Goal: Find contact information: Find contact information

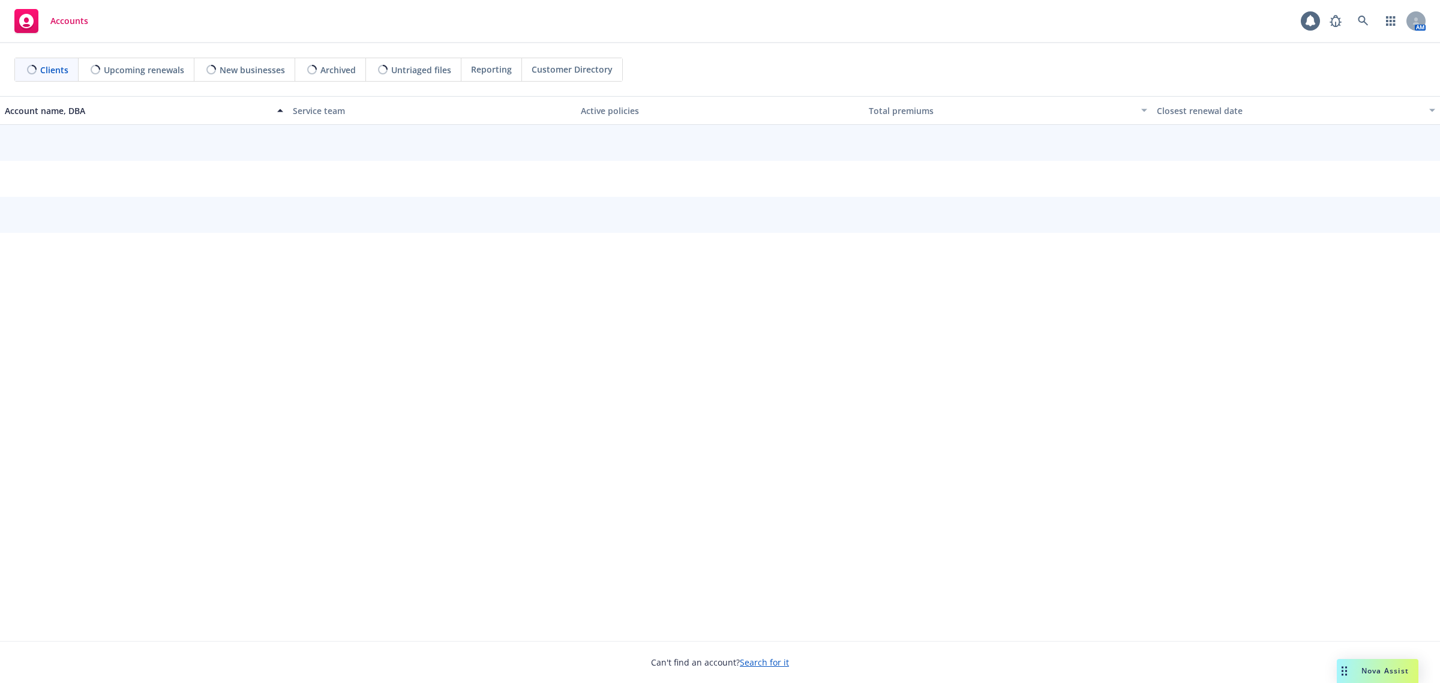
click at [1345, 658] on div "Can't find an account? Search for it" at bounding box center [720, 655] width 1440 height 28
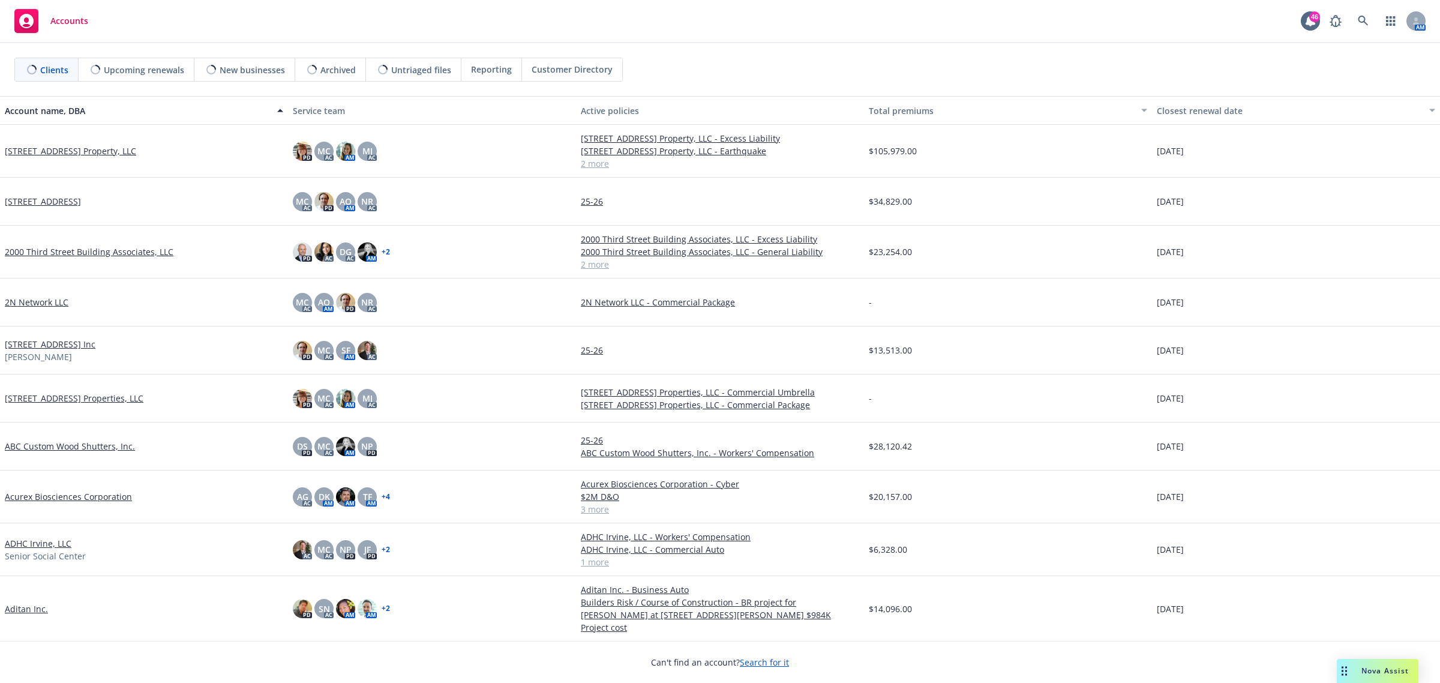
click at [1354, 667] on div "Nova Assist" at bounding box center [1385, 670] width 67 height 10
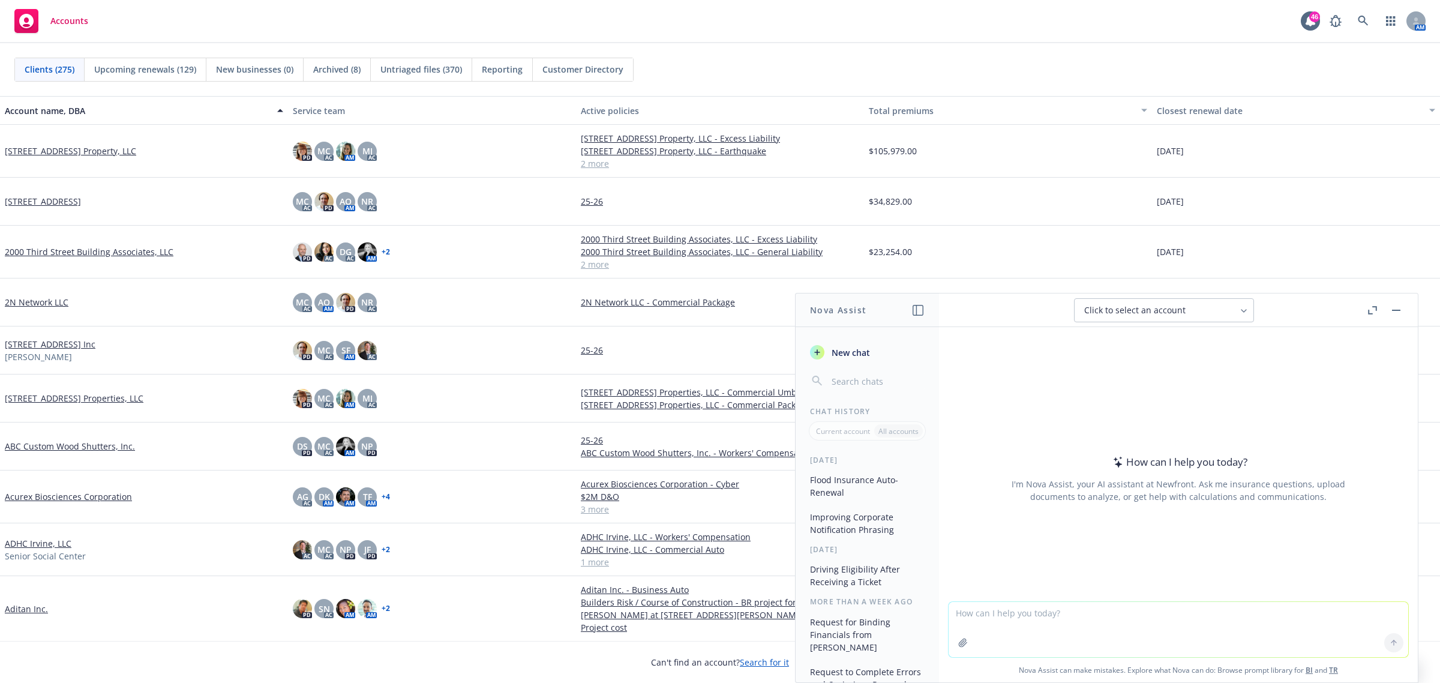
drag, startPoint x: 1075, startPoint y: 613, endPoint x: 1070, endPoint y: 610, distance: 6.2
click at [1075, 613] on textarea at bounding box center [1179, 629] width 460 height 55
paste textarea "Hello, I hope you are doing well. We have received the below notice from Employ…"
type textarea "write this better for client email Hello, I hope you are doing well. We have re…"
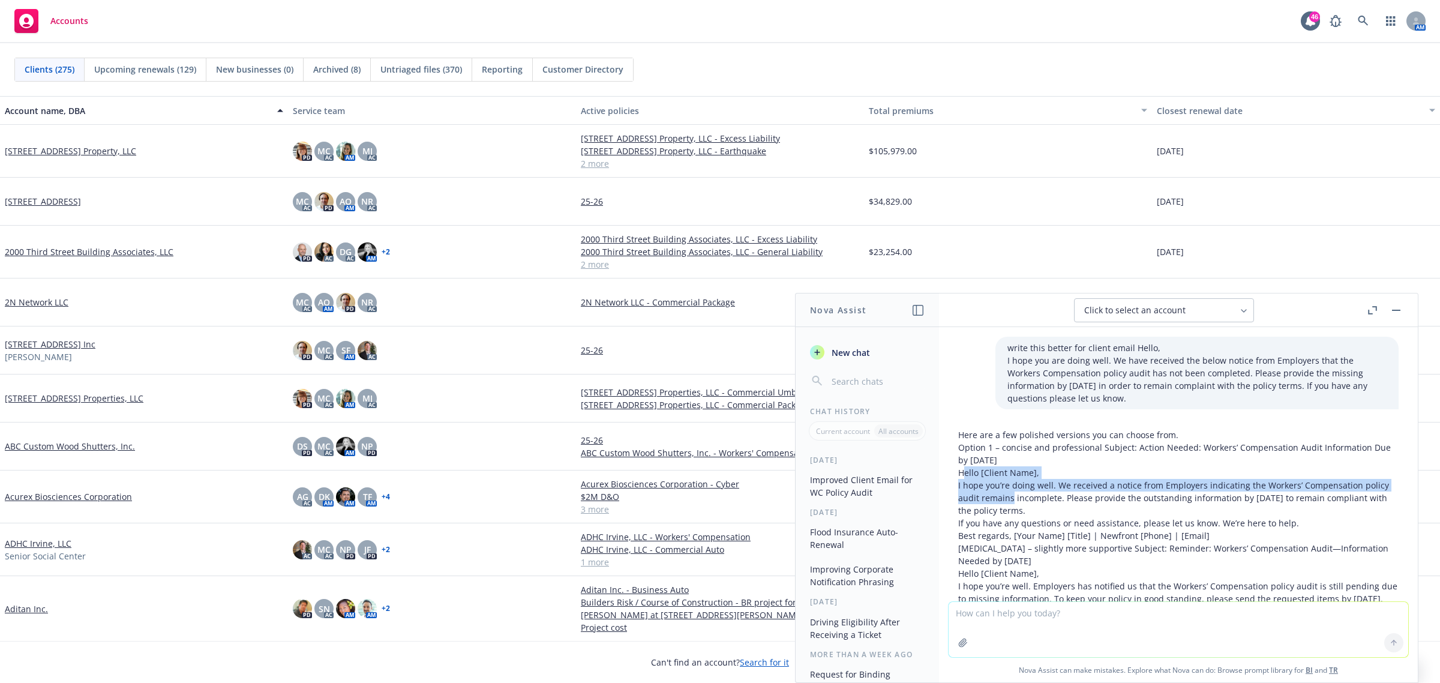
drag, startPoint x: 962, startPoint y: 401, endPoint x: 966, endPoint y: 469, distance: 68.5
click at [1033, 499] on div "Here are a few polished versions you can choose from. Option 1 – concise and pr…" at bounding box center [1178, 605] width 440 height 355
click at [961, 472] on p "Hello [Client Name]," at bounding box center [1178, 472] width 440 height 13
drag, startPoint x: 955, startPoint y: 469, endPoint x: 1133, endPoint y: 507, distance: 181.6
click at [1133, 507] on div "Here are a few polished versions you can choose from. Option 1 – concise and pr…" at bounding box center [1179, 617] width 460 height 386
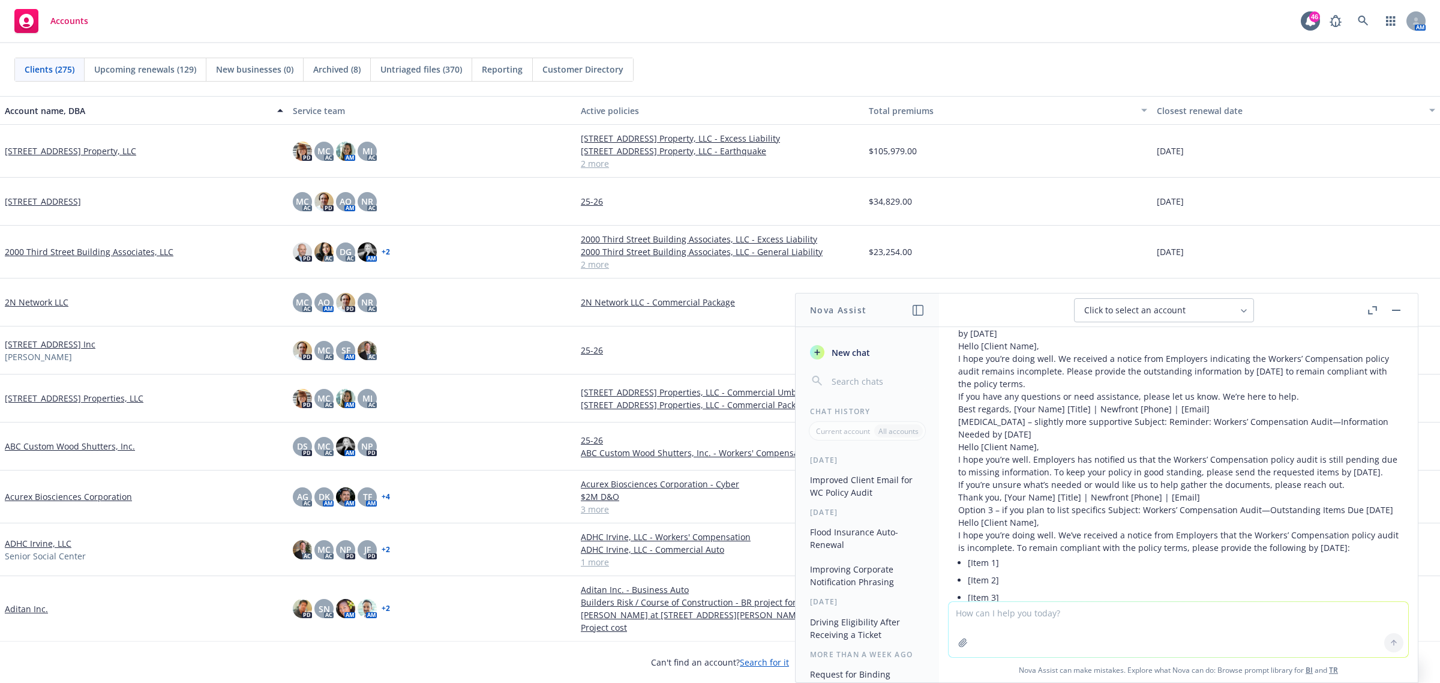
scroll to position [125, 0]
click at [1149, 384] on p "I hope you’re doing well. We received a notice from Employers indicating the Wo…" at bounding box center [1178, 373] width 440 height 38
drag, startPoint x: 1137, startPoint y: 381, endPoint x: 1087, endPoint y: 370, distance: 51.5
click at [1084, 373] on p "I hope you’re doing well. We received a notice from Employers indicating the Wo…" at bounding box center [1178, 373] width 440 height 38
click at [1372, 22] on link at bounding box center [1363, 21] width 24 height 24
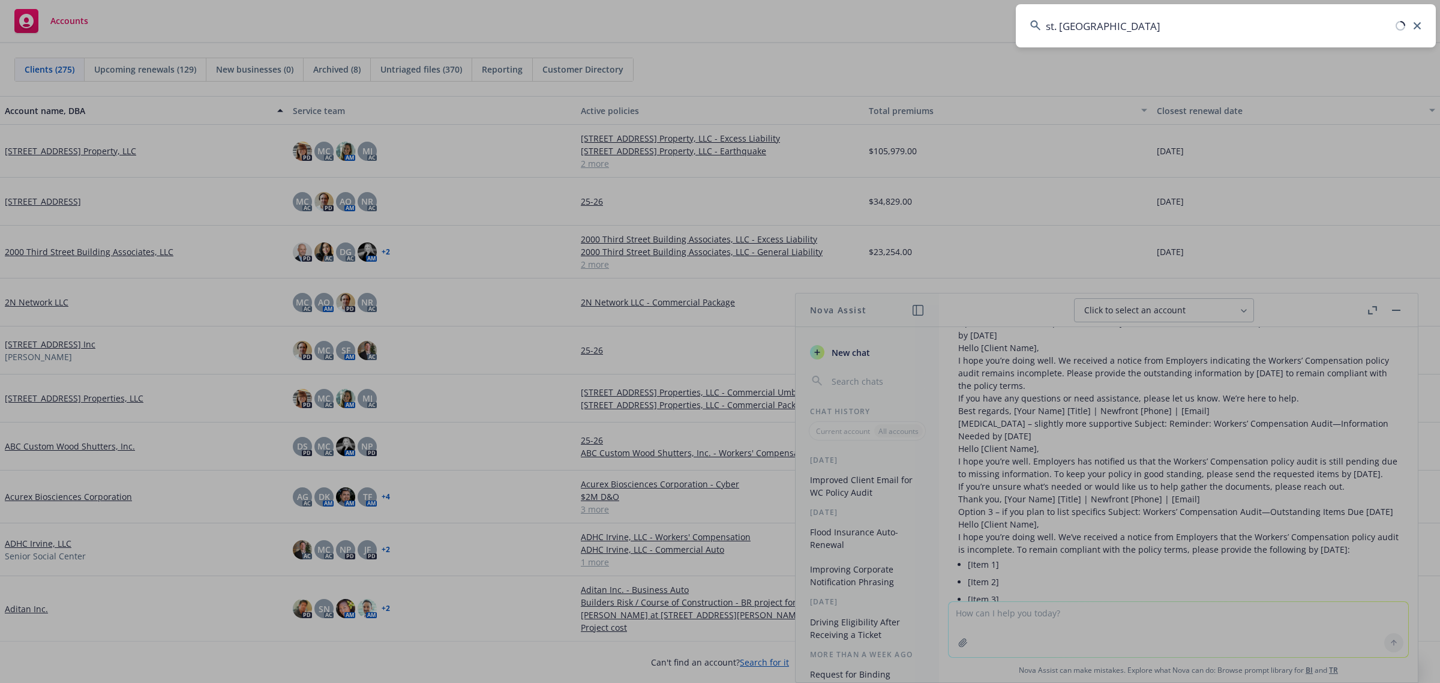
type input "st. [GEOGRAPHIC_DATA]"
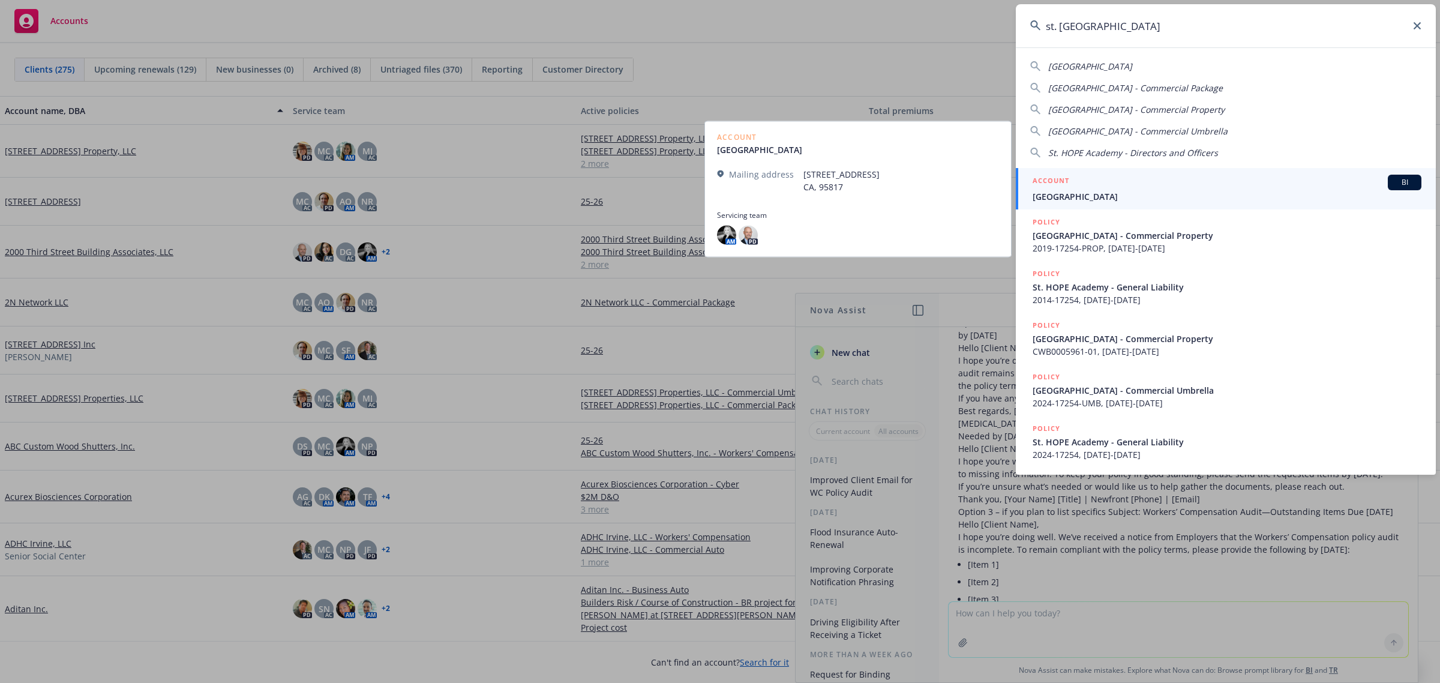
click at [1102, 204] on link "ACCOUNT [GEOGRAPHIC_DATA]" at bounding box center [1226, 188] width 420 height 41
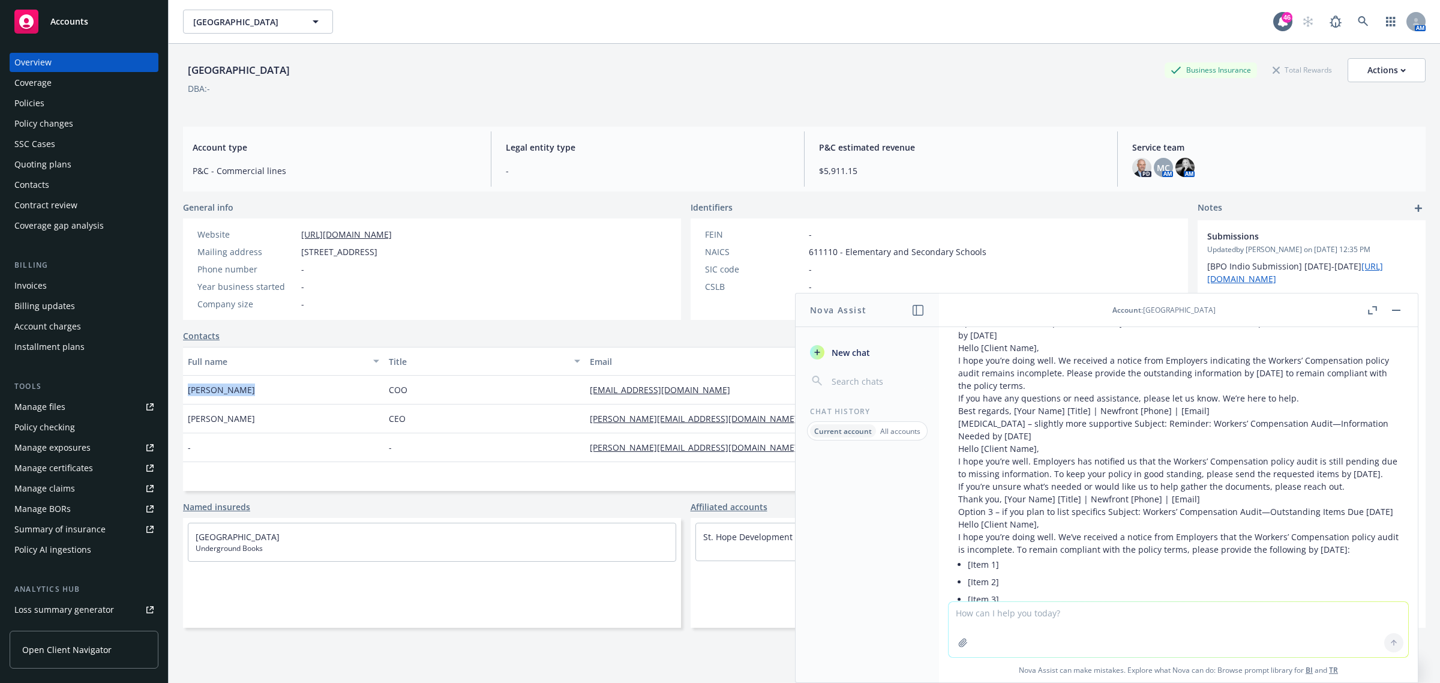
drag, startPoint x: 293, startPoint y: 382, endPoint x: 186, endPoint y: 389, distance: 107.1
click at [186, 389] on div "[PERSON_NAME]" at bounding box center [283, 390] width 201 height 29
copy span "[PERSON_NAME]"
click at [1395, 310] on icon "button" at bounding box center [1396, 310] width 8 height 1
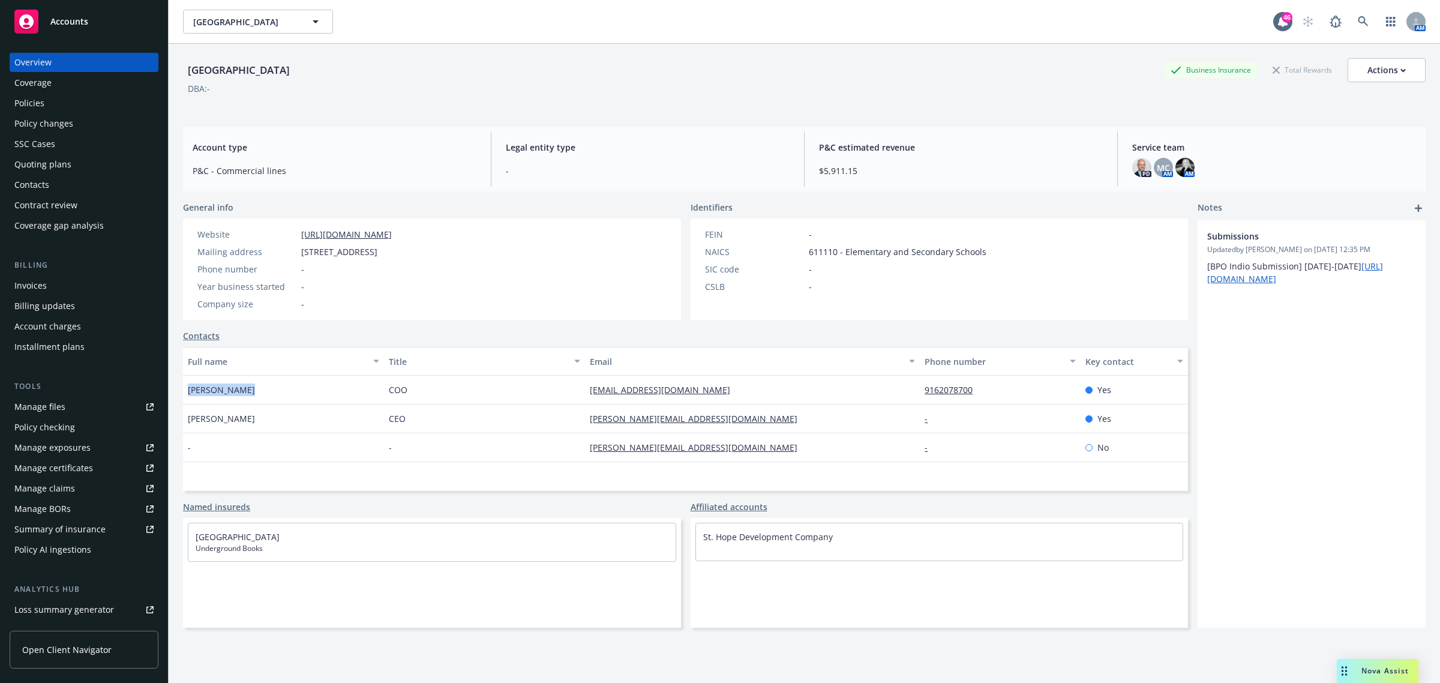
copy span "[PERSON_NAME]"
drag, startPoint x: 728, startPoint y: 394, endPoint x: 581, endPoint y: 392, distance: 147.0
click at [585, 392] on div "[EMAIL_ADDRESS][DOMAIN_NAME]" at bounding box center [752, 390] width 335 height 29
copy link "[EMAIL_ADDRESS][DOMAIN_NAME]"
drag, startPoint x: 713, startPoint y: 418, endPoint x: 584, endPoint y: 432, distance: 129.8
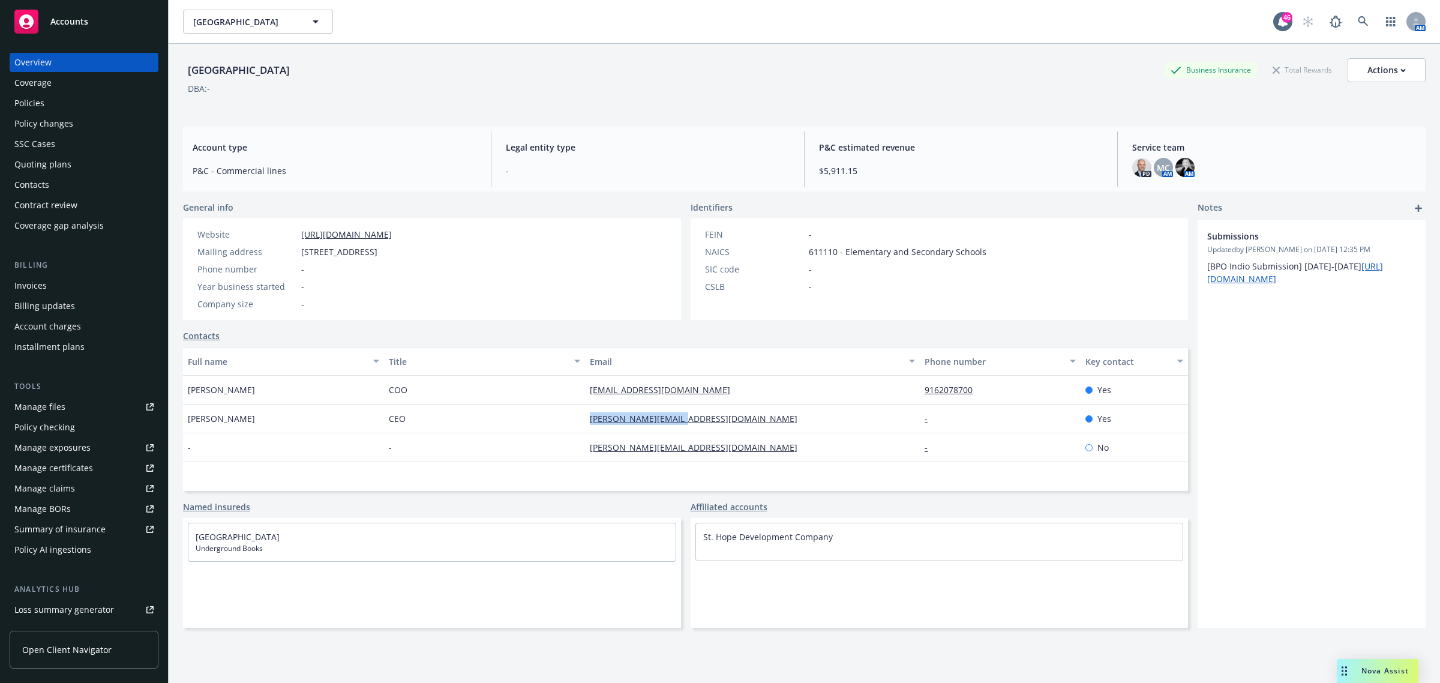
click at [585, 432] on div "[PERSON_NAME][EMAIL_ADDRESS][DOMAIN_NAME]" at bounding box center [752, 418] width 335 height 29
copy link "[PERSON_NAME][EMAIL_ADDRESS][DOMAIN_NAME]"
click at [1351, 15] on link at bounding box center [1363, 22] width 24 height 24
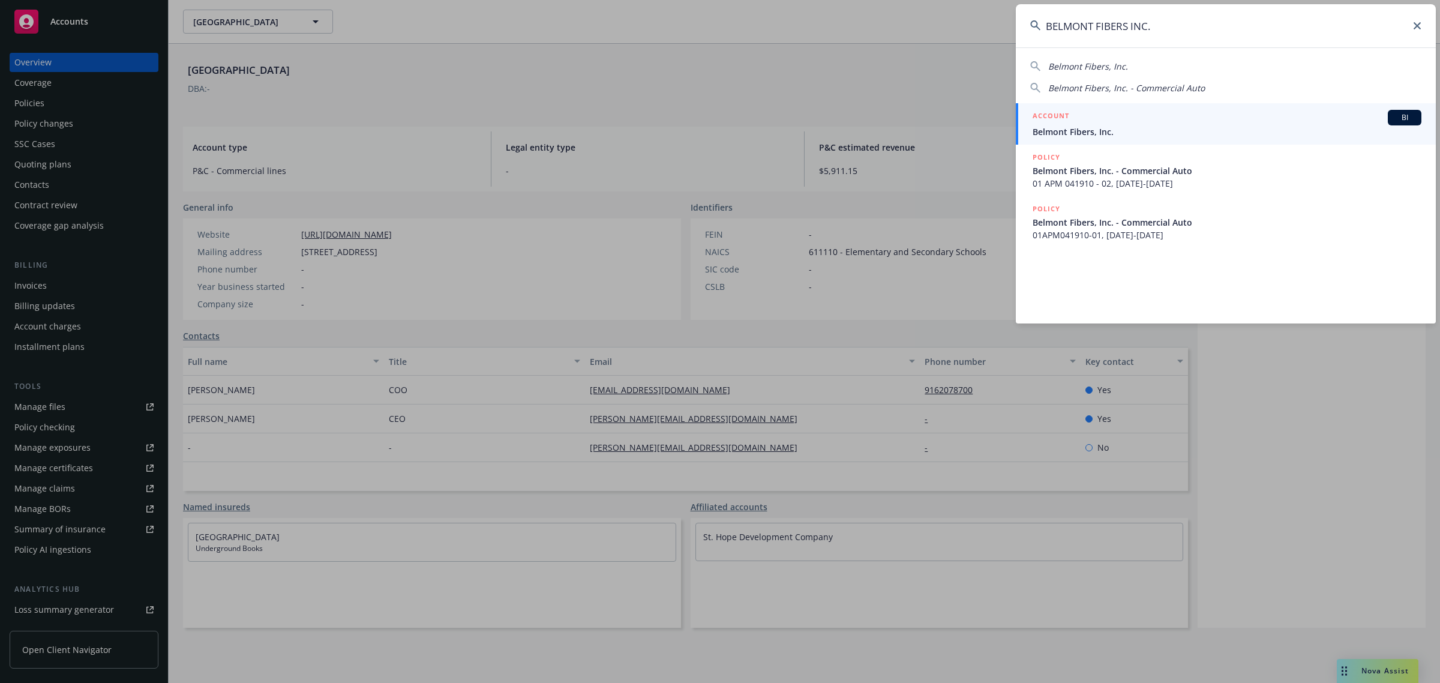
type input "BELMONT FIBERS INC."
click at [1084, 130] on span "Belmont Fibers, Inc." at bounding box center [1227, 131] width 389 height 13
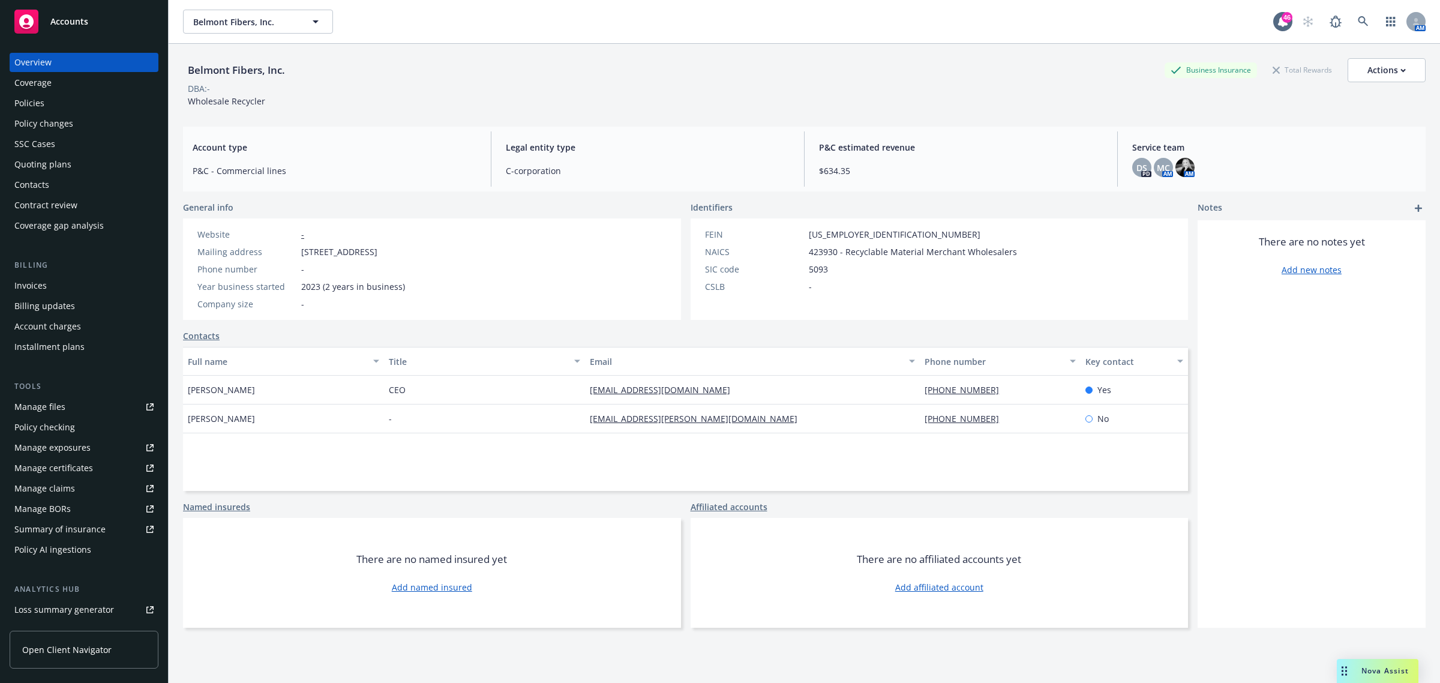
click at [41, 109] on div "Policies" at bounding box center [29, 103] width 30 height 19
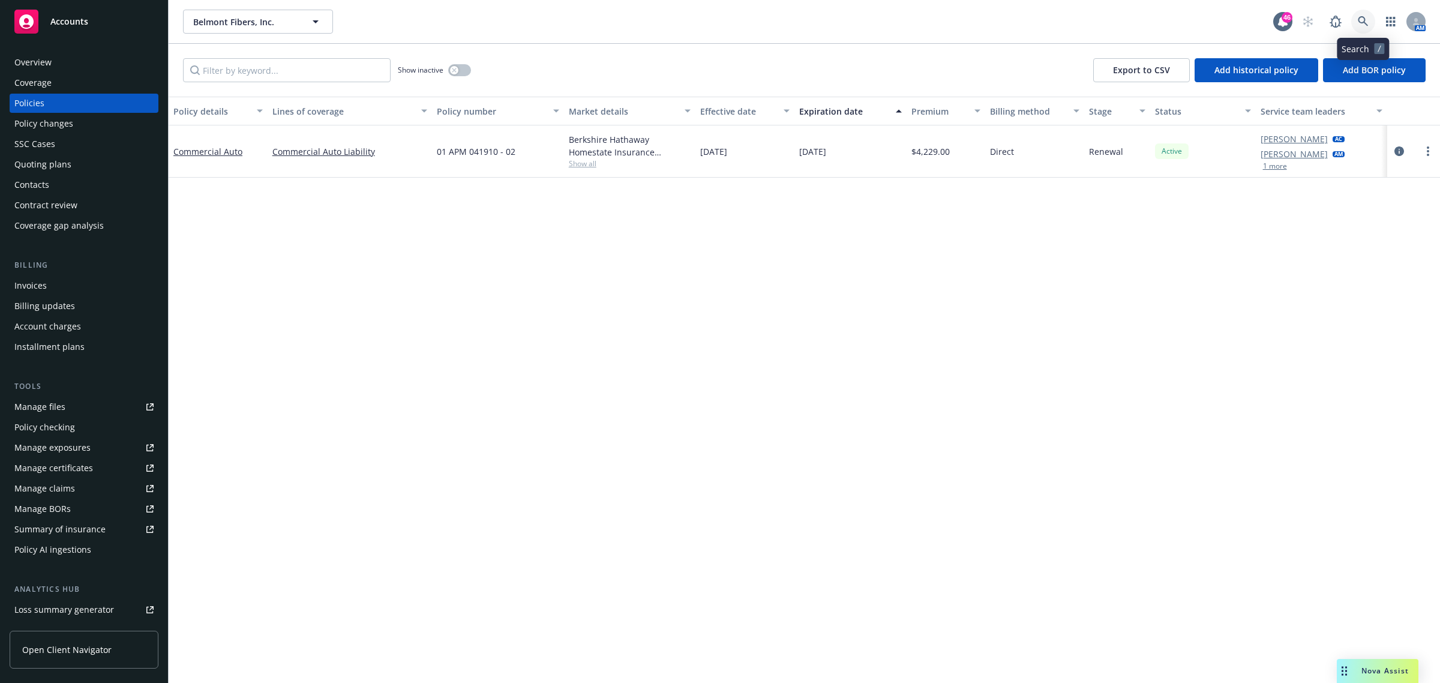
click at [1370, 20] on link at bounding box center [1363, 22] width 24 height 24
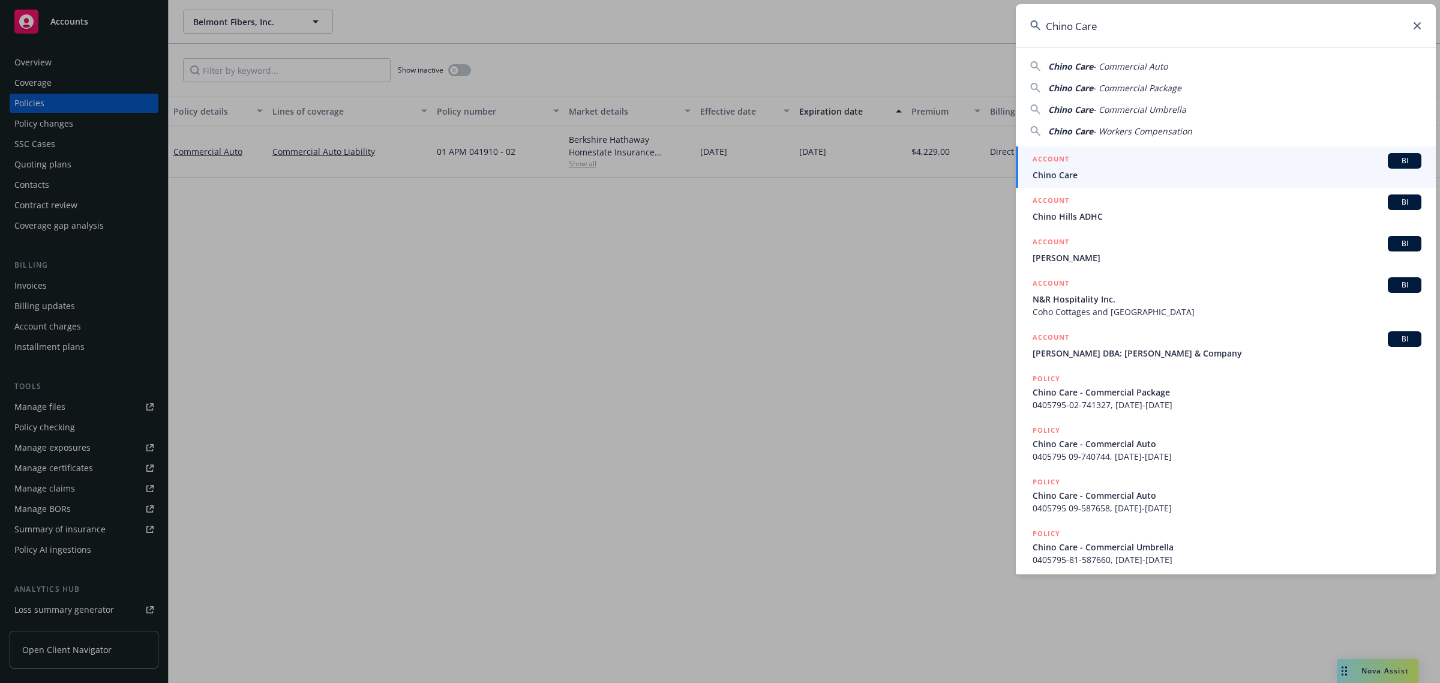
type input "Chino Care"
click at [1072, 174] on span "Chino Care" at bounding box center [1227, 175] width 389 height 13
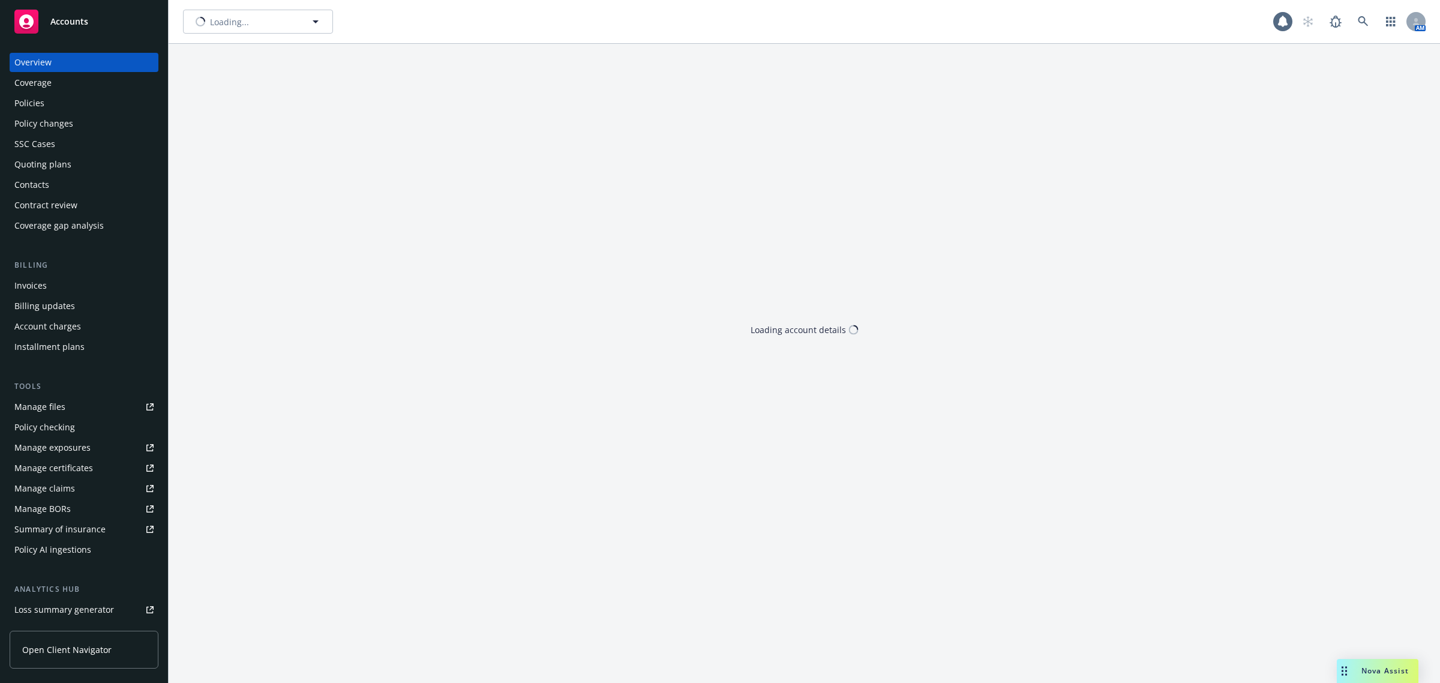
click at [55, 103] on div "Policies" at bounding box center [83, 103] width 139 height 19
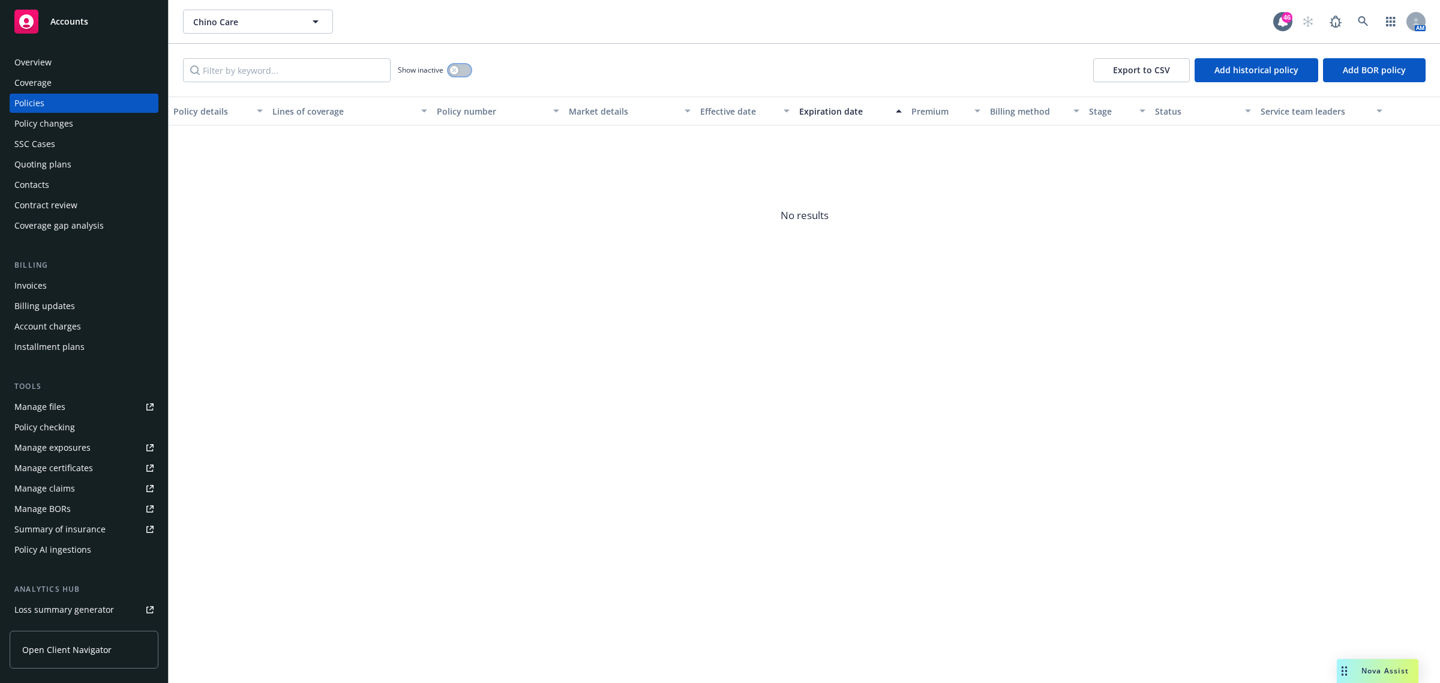
click at [454, 70] on icon "button" at bounding box center [454, 70] width 5 height 5
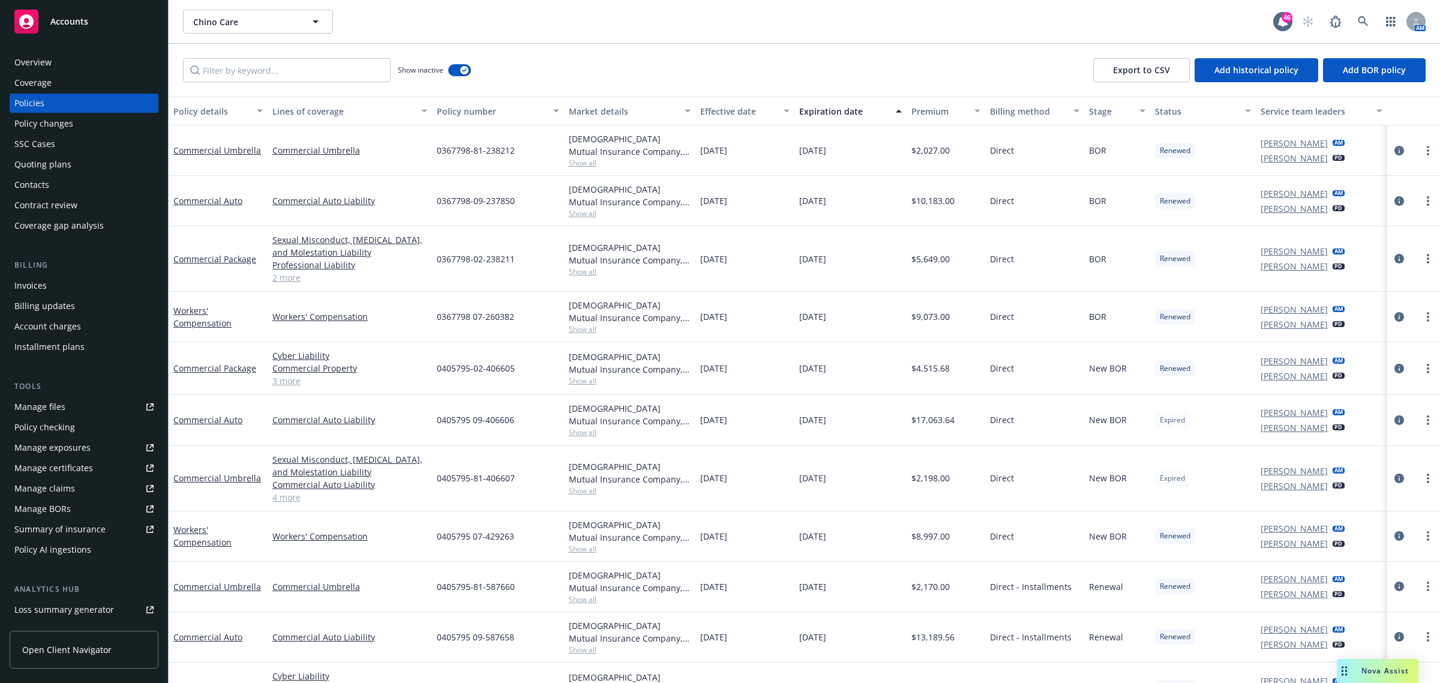
click at [687, 110] on div "button" at bounding box center [689, 111] width 6 height 28
click at [702, 110] on div "Effective date" at bounding box center [739, 111] width 76 height 13
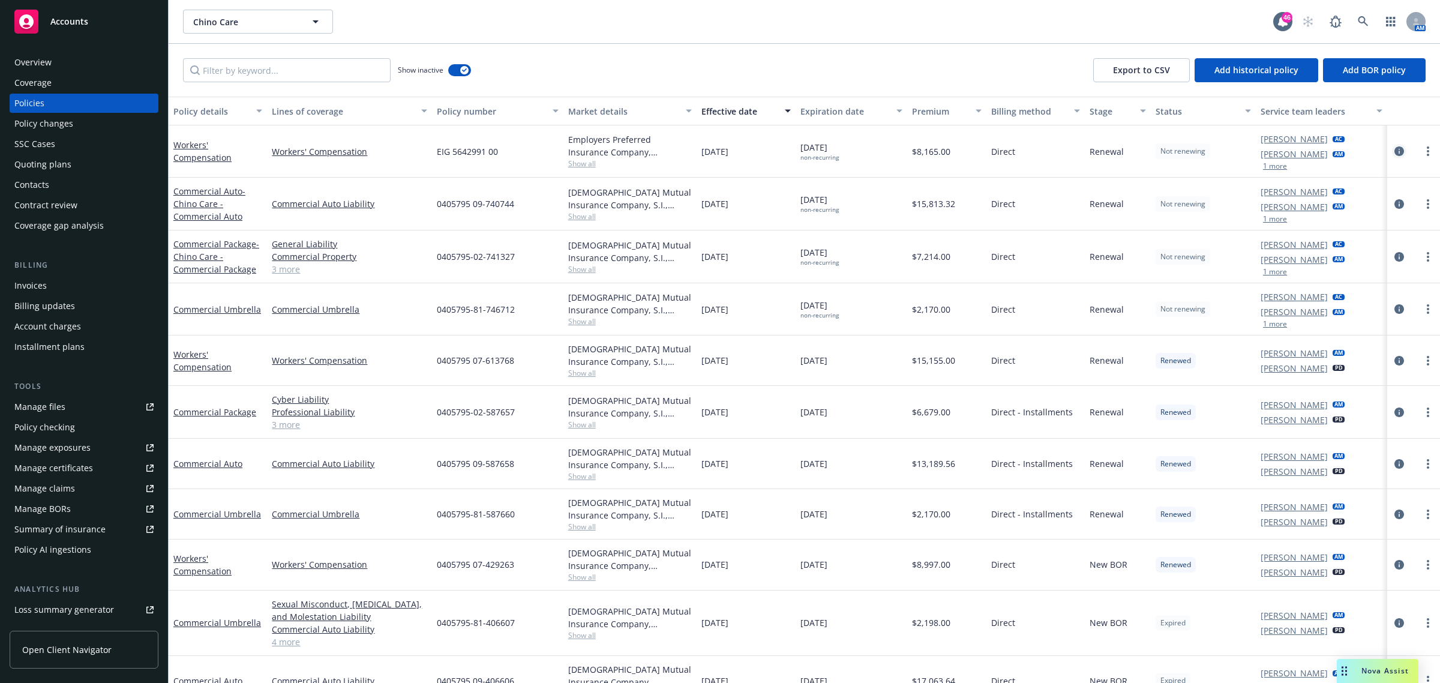
click at [1395, 151] on icon "circleInformation" at bounding box center [1400, 151] width 10 height 10
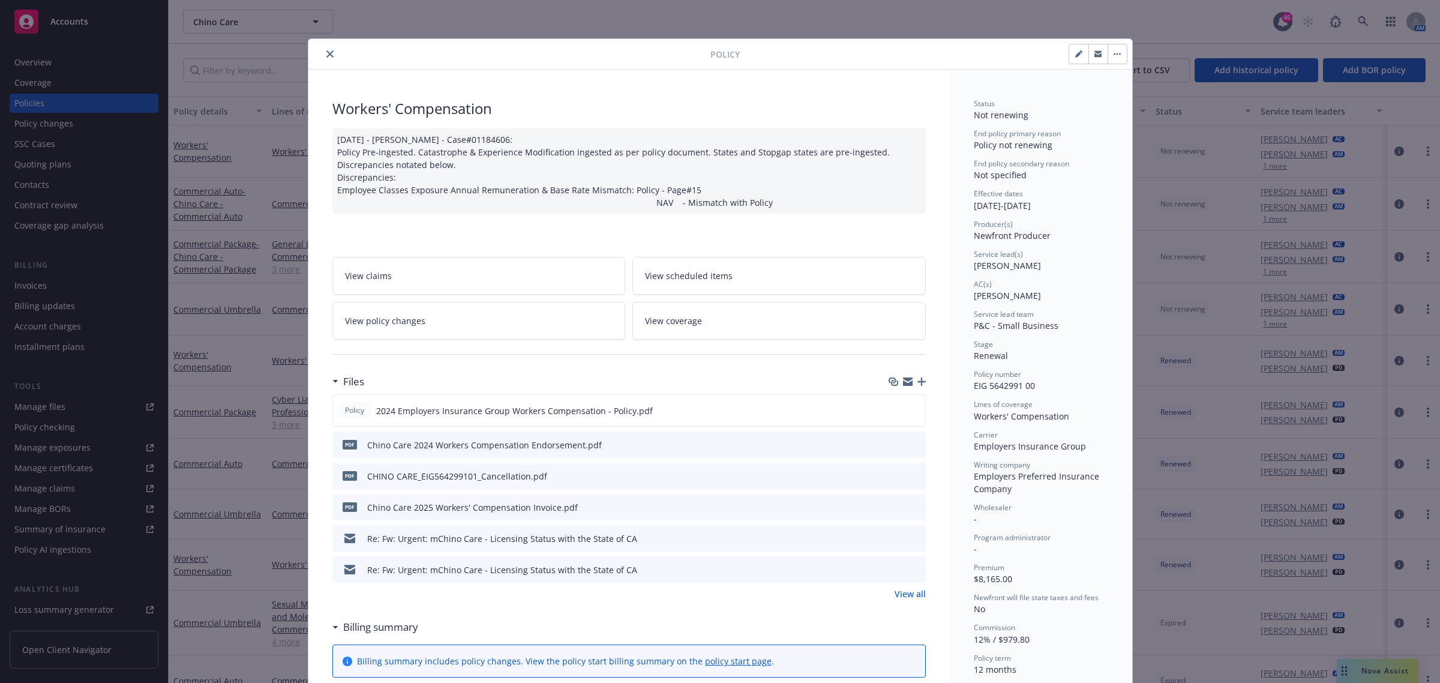
click at [326, 56] on icon "close" at bounding box center [329, 53] width 7 height 7
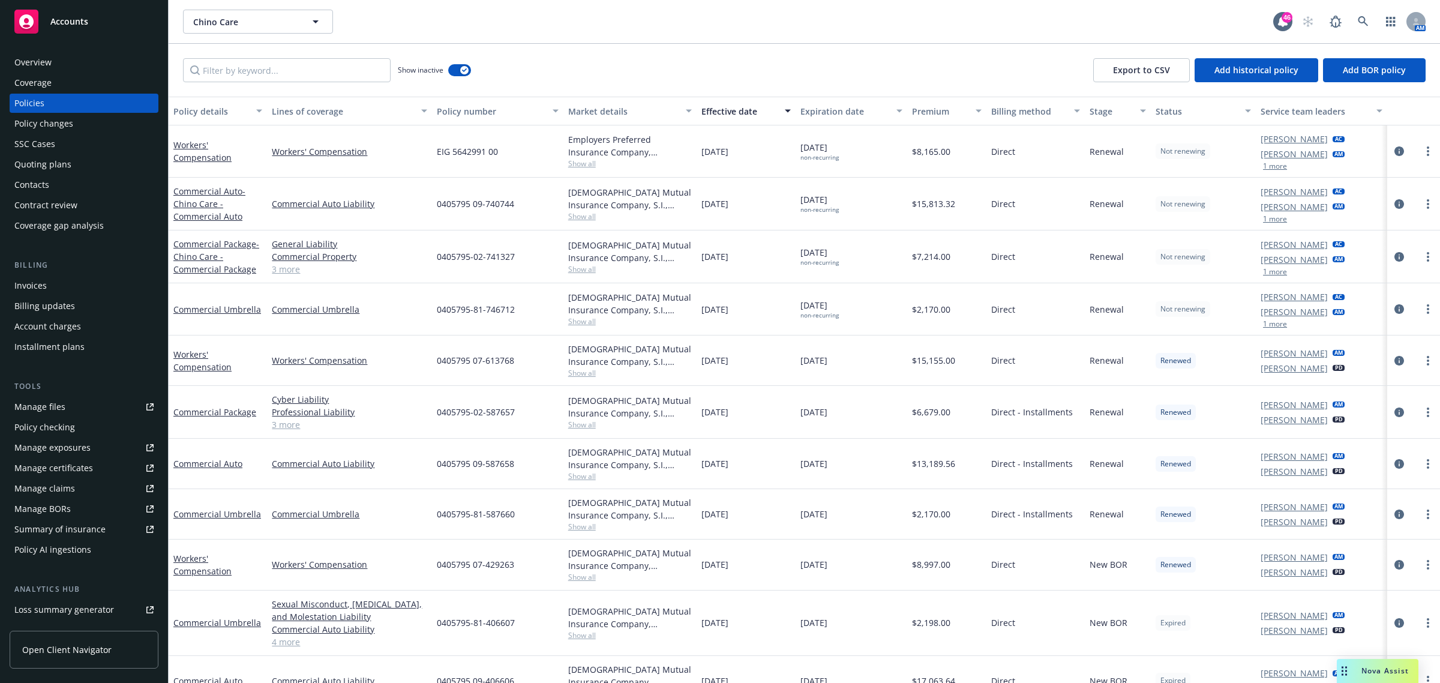
click at [61, 399] on div "Manage files" at bounding box center [39, 406] width 51 height 19
click at [1369, 25] on link at bounding box center [1363, 22] width 24 height 24
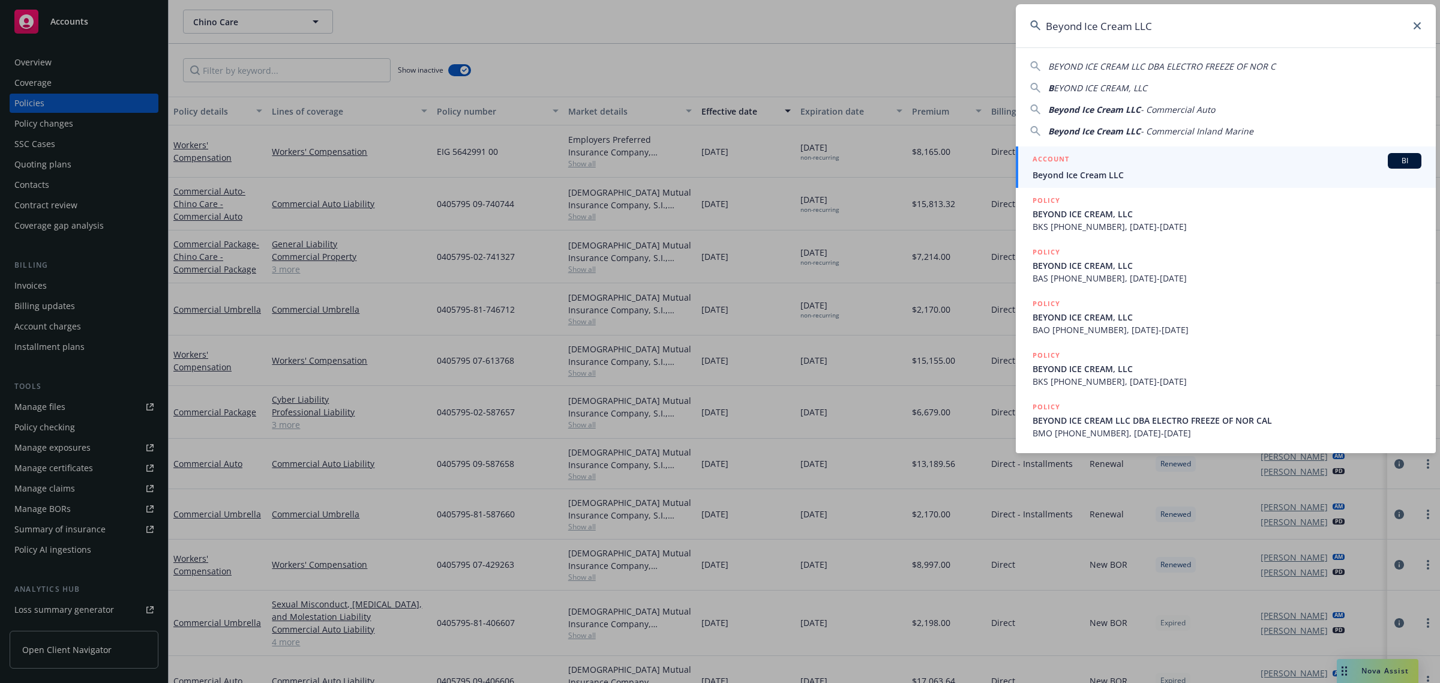
type input "Beyond Ice Cream LLC"
drag, startPoint x: 1123, startPoint y: 169, endPoint x: 1060, endPoint y: 171, distance: 63.1
click at [1123, 169] on span "Beyond Ice Cream LLC" at bounding box center [1227, 175] width 389 height 13
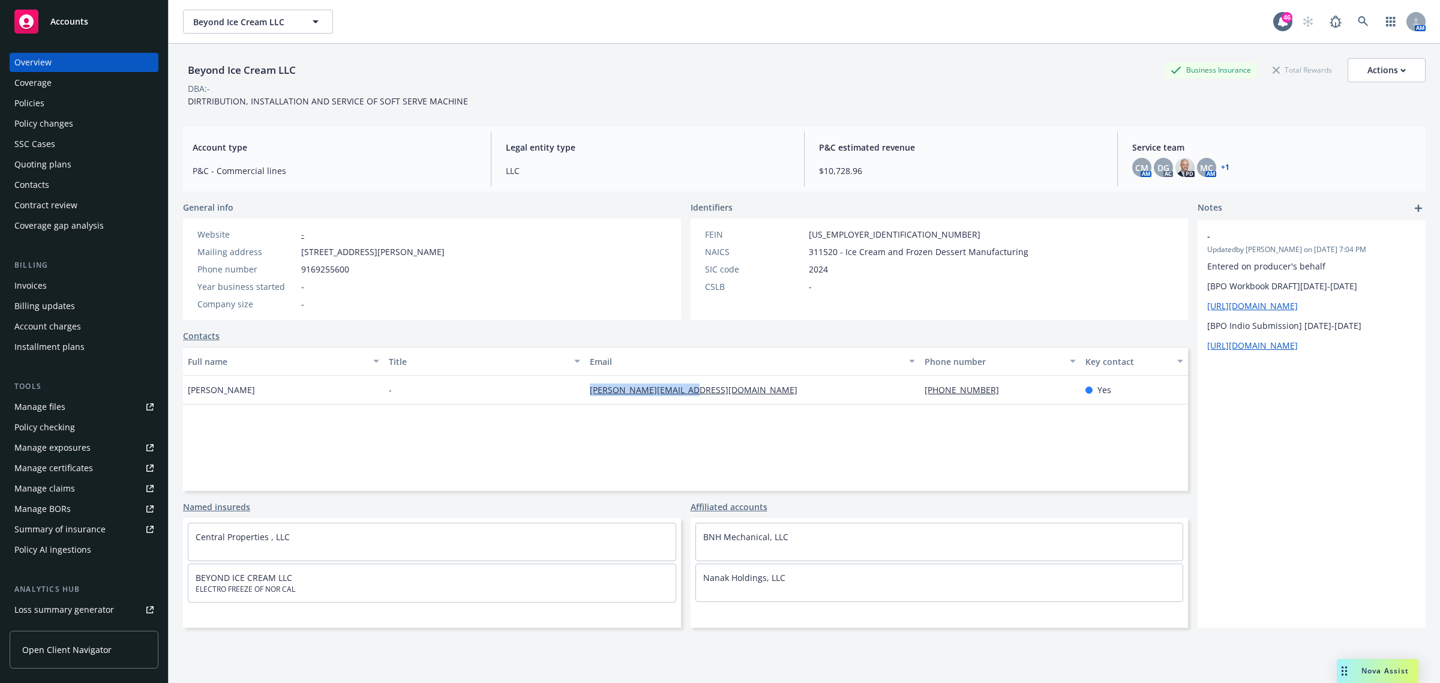
drag, startPoint x: 712, startPoint y: 391, endPoint x: 568, endPoint y: 390, distance: 144.0
click at [568, 390] on div "Henry Walia - [EMAIL_ADDRESS][DOMAIN_NAME] [PHONE_NUMBER] Yes" at bounding box center [685, 390] width 1005 height 29
copy div "[PERSON_NAME][EMAIL_ADDRESS][DOMAIN_NAME]"
click at [1359, 21] on link at bounding box center [1363, 22] width 24 height 24
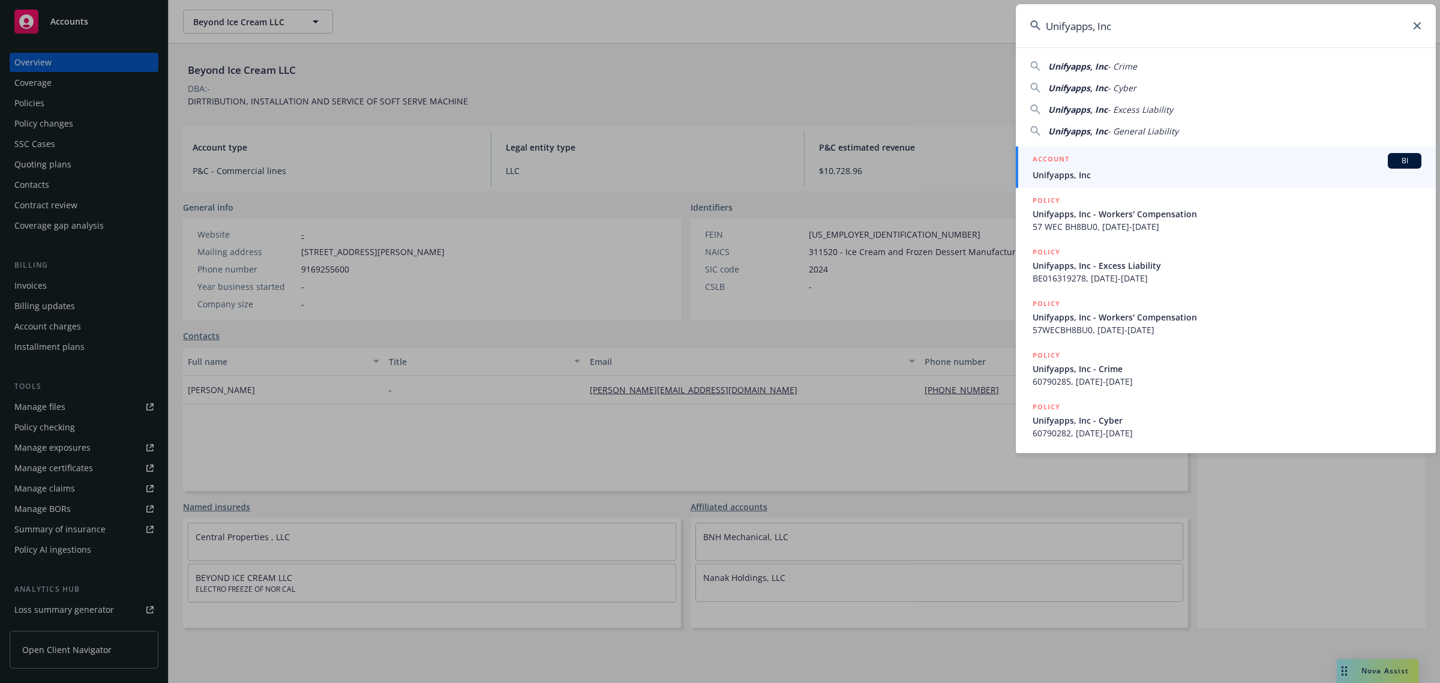
type input "Unifyapps, Inc"
click at [1110, 180] on span "Unifyapps, Inc" at bounding box center [1227, 175] width 389 height 13
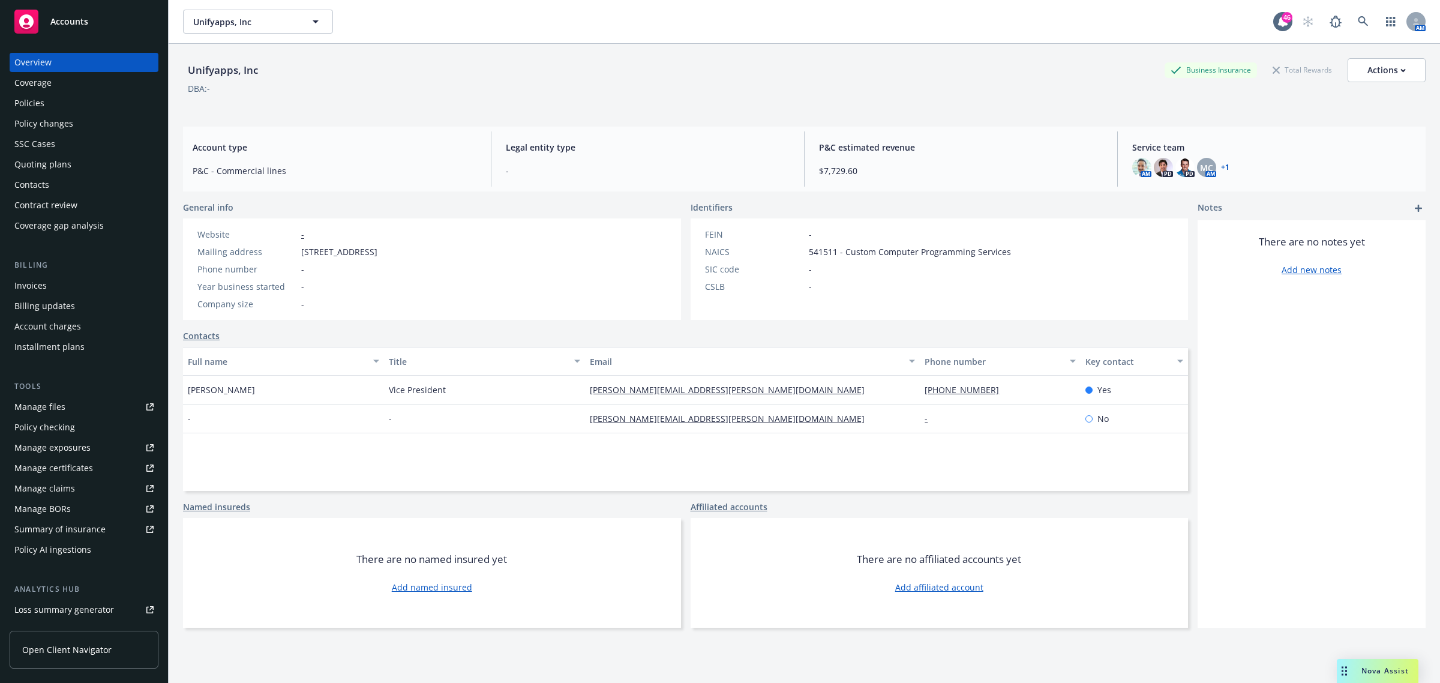
click at [50, 105] on div "Policies" at bounding box center [83, 103] width 139 height 19
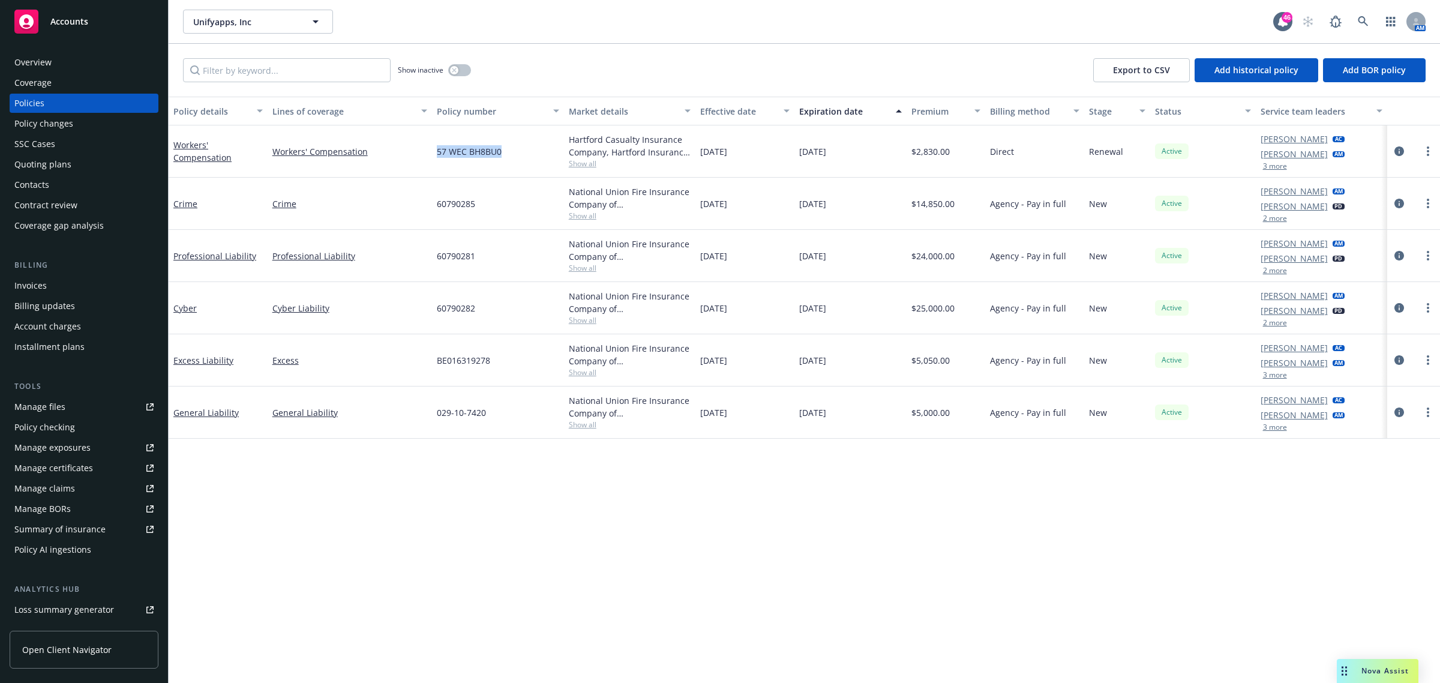
drag, startPoint x: 489, startPoint y: 151, endPoint x: 430, endPoint y: 151, distance: 58.8
click at [430, 151] on div "Workers' Compensation Workers' Compensation 57 WEC BH8BU0 Hartford Casualty Ins…" at bounding box center [805, 151] width 1272 height 52
click at [1361, 23] on icon at bounding box center [1363, 21] width 10 height 10
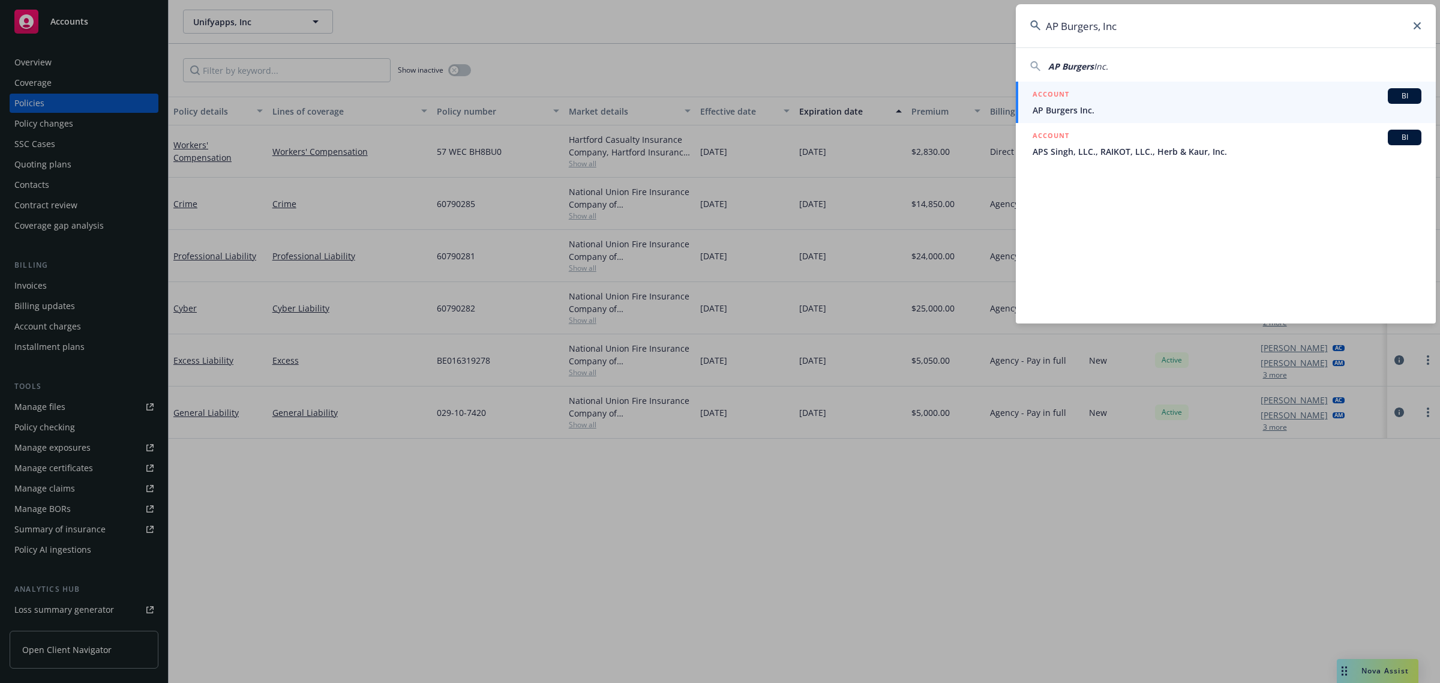
type input "AP Burgers, Inc"
click at [1108, 107] on span "AP Burgers Inc." at bounding box center [1227, 110] width 389 height 13
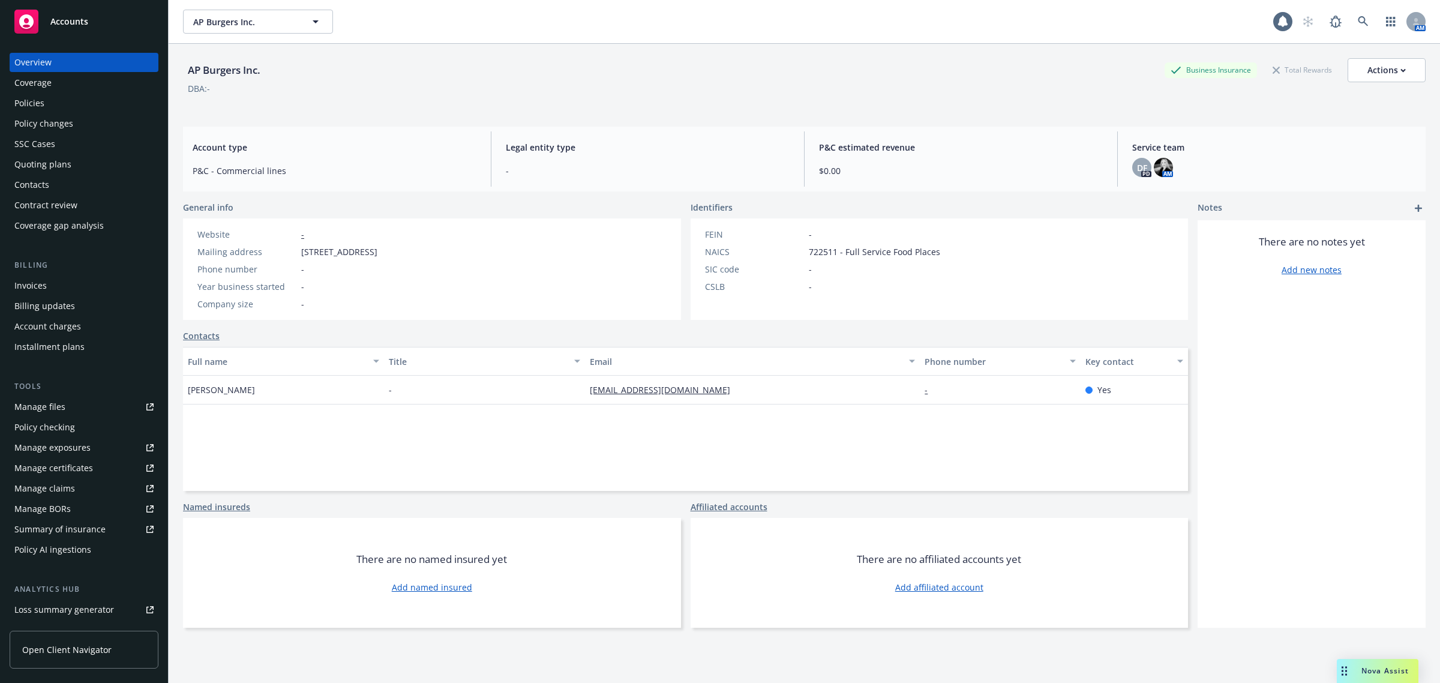
click at [49, 106] on div "Policies" at bounding box center [83, 103] width 139 height 19
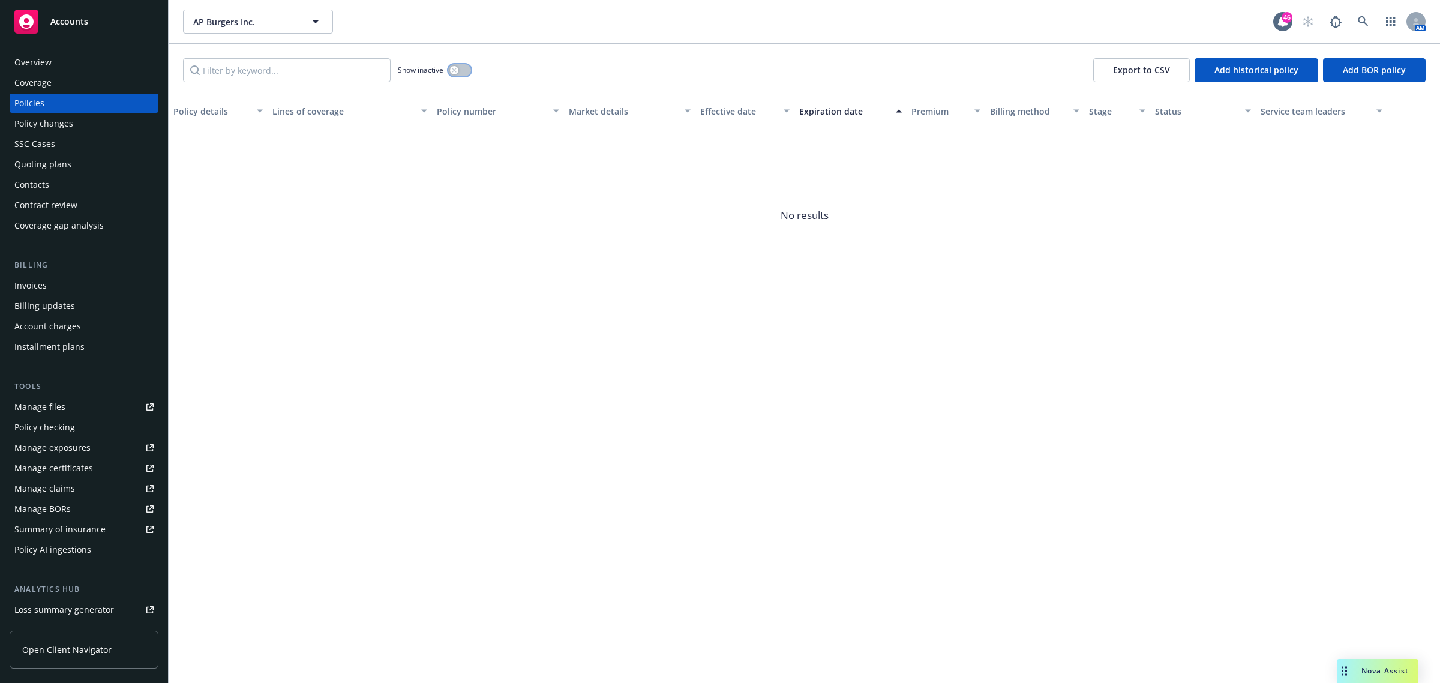
click at [454, 66] on div "button" at bounding box center [454, 70] width 8 height 8
click at [727, 111] on div "Effective date" at bounding box center [738, 111] width 76 height 13
click at [459, 72] on button "button" at bounding box center [459, 70] width 23 height 12
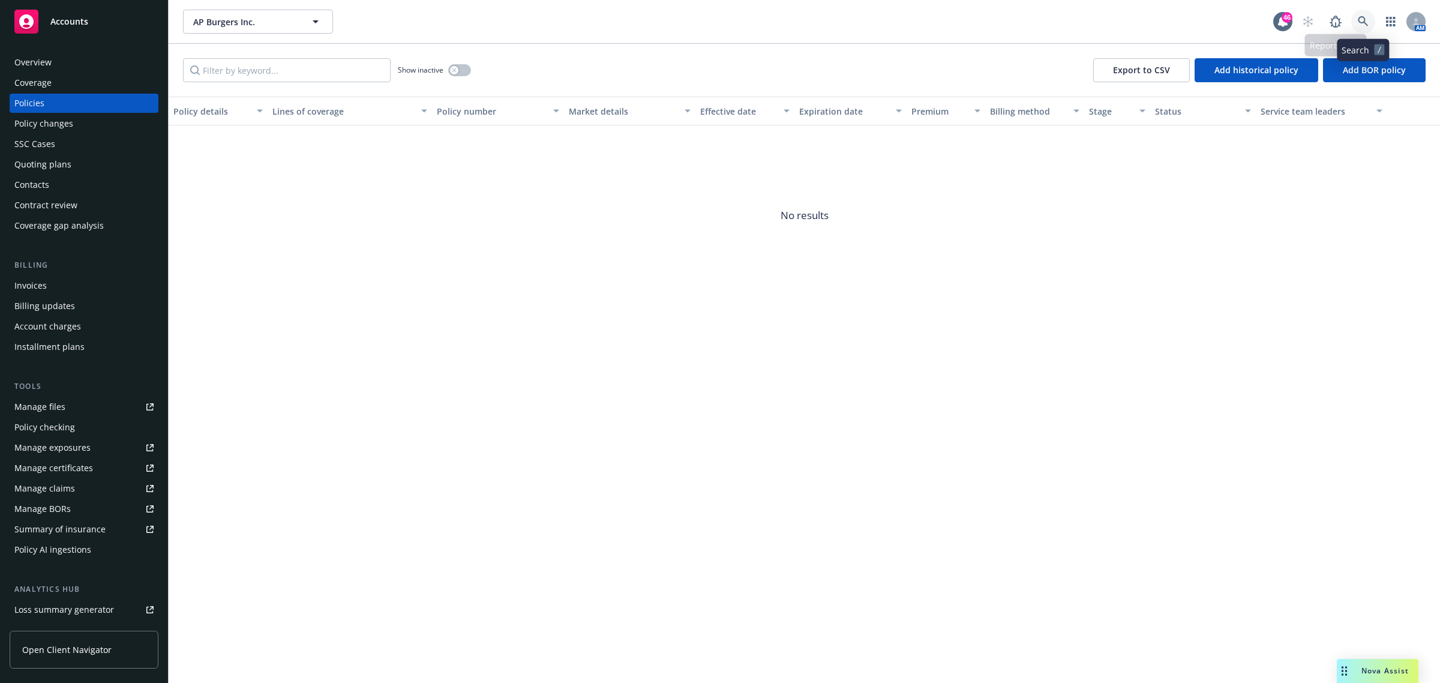
click at [1369, 18] on link at bounding box center [1363, 22] width 24 height 24
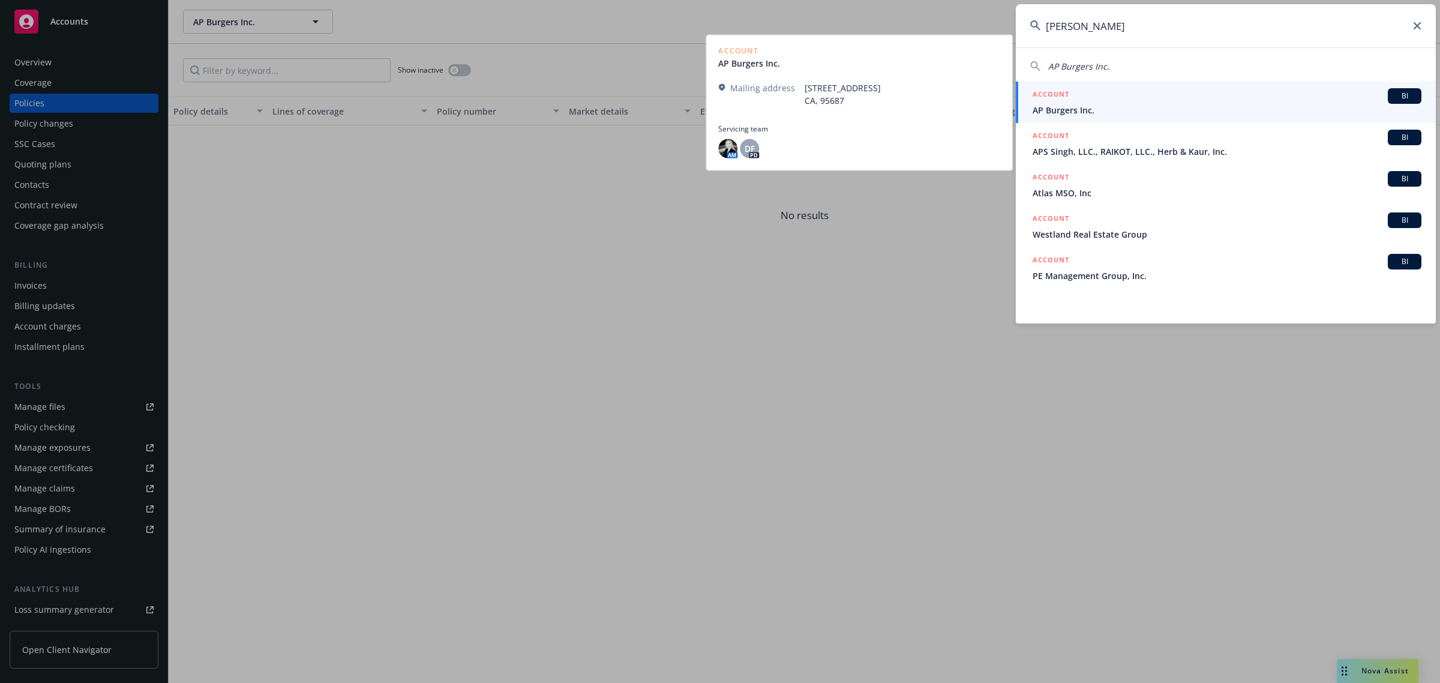
type input "[PERSON_NAME]"
click at [1111, 106] on span "AP Burgers Inc." at bounding box center [1227, 110] width 389 height 13
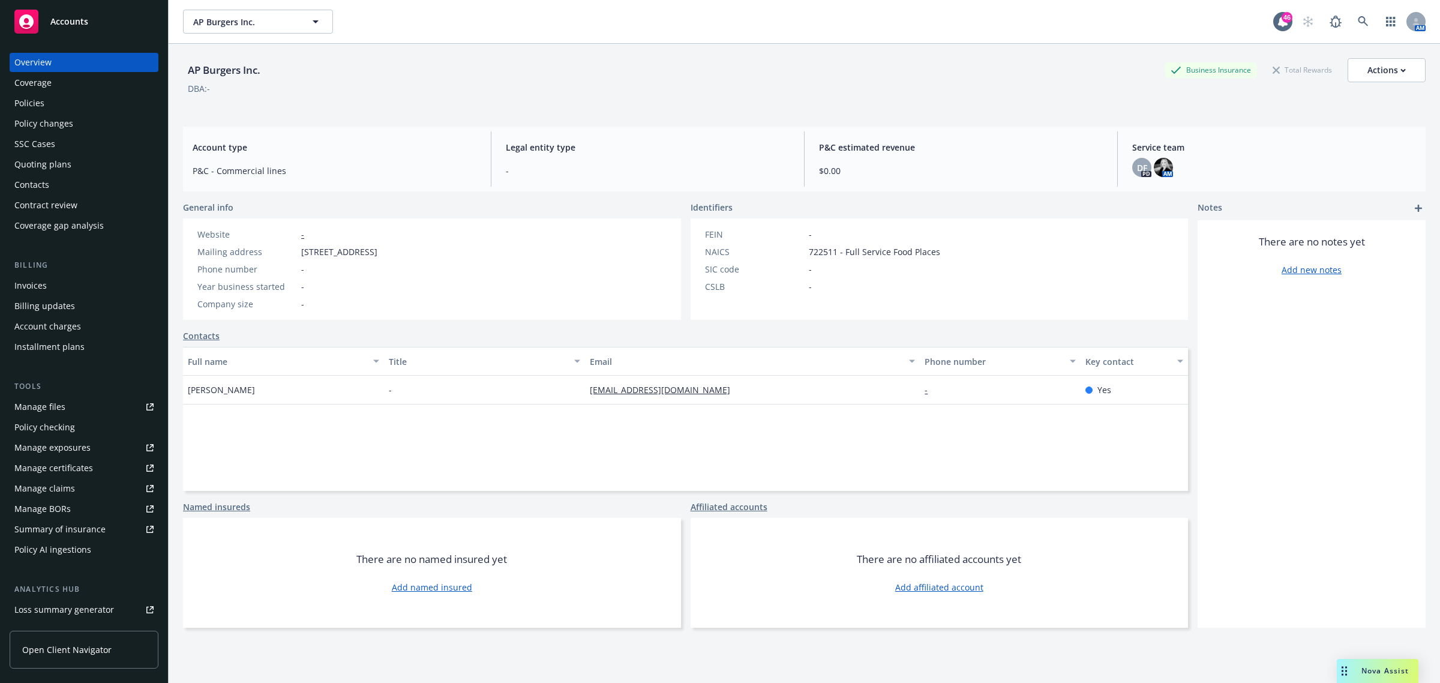
click at [63, 399] on div "Manage files" at bounding box center [39, 406] width 51 height 19
